Goal: Task Accomplishment & Management: Use online tool/utility

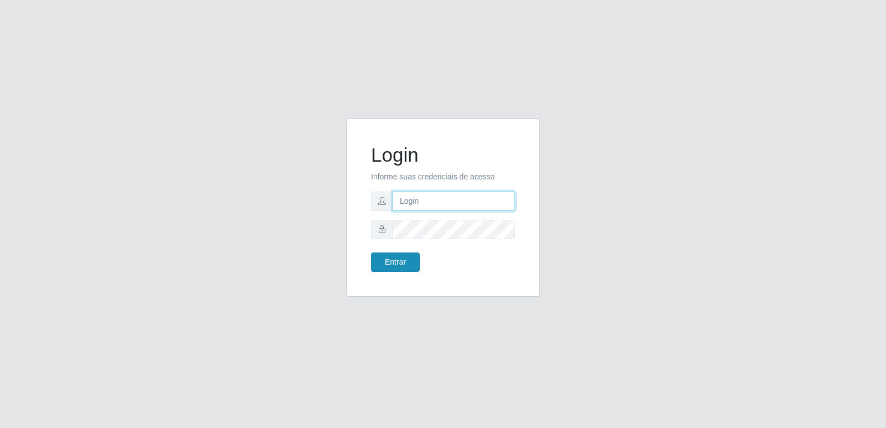
type input "[PERSON_NAME][EMAIL_ADDRESS][DOMAIN_NAME]"
click at [397, 259] on button "Entrar" at bounding box center [395, 262] width 49 height 19
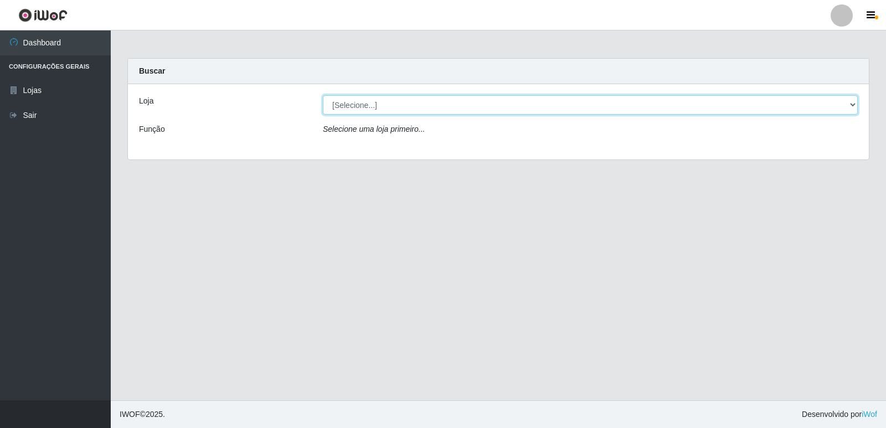
click at [343, 102] on select "[Selecione...] Hiper Queiroz - [GEOGRAPHIC_DATA] [GEOGRAPHIC_DATA] [GEOGRAPHIC_…" at bounding box center [590, 104] width 535 height 19
select select "516"
click at [323, 95] on select "[Selecione...] Hiper Queiroz - [GEOGRAPHIC_DATA] [GEOGRAPHIC_DATA] [GEOGRAPHIC_…" at bounding box center [590, 104] width 535 height 19
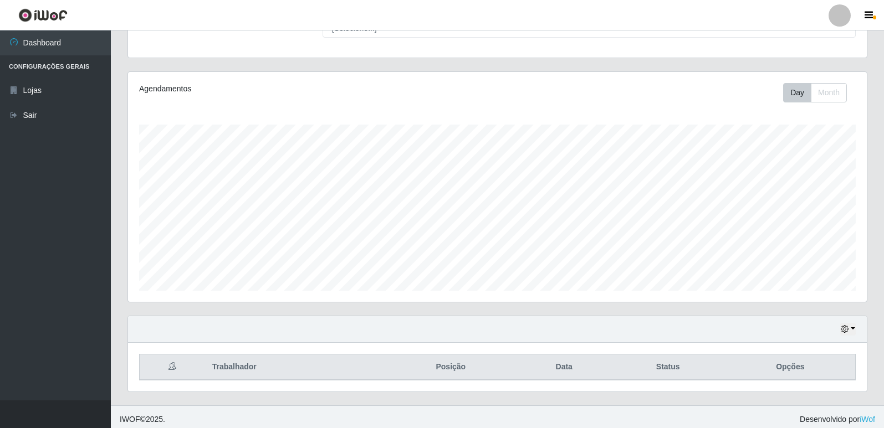
scroll to position [110, 0]
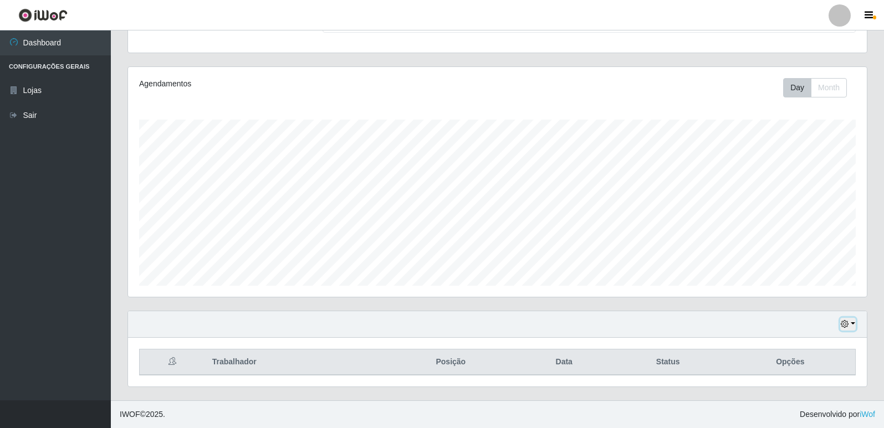
click at [850, 324] on button "button" at bounding box center [848, 324] width 16 height 13
click at [780, 285] on button "1 Semana" at bounding box center [811, 282] width 88 height 23
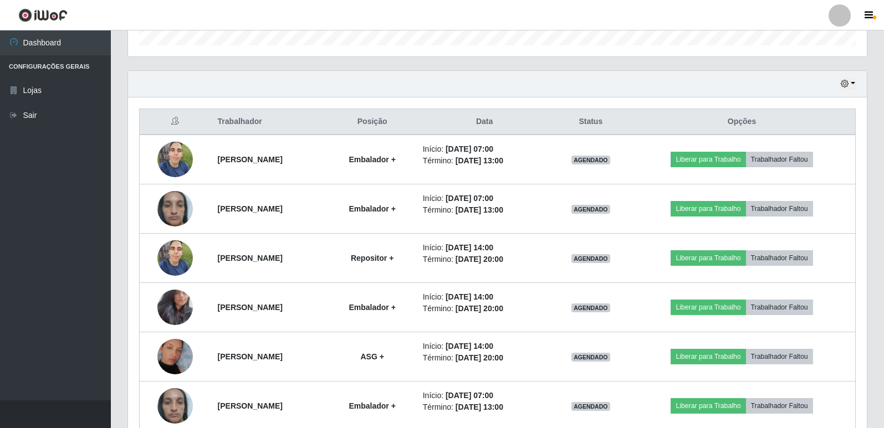
scroll to position [277, 0]
